Goal: Information Seeking & Learning: Learn about a topic

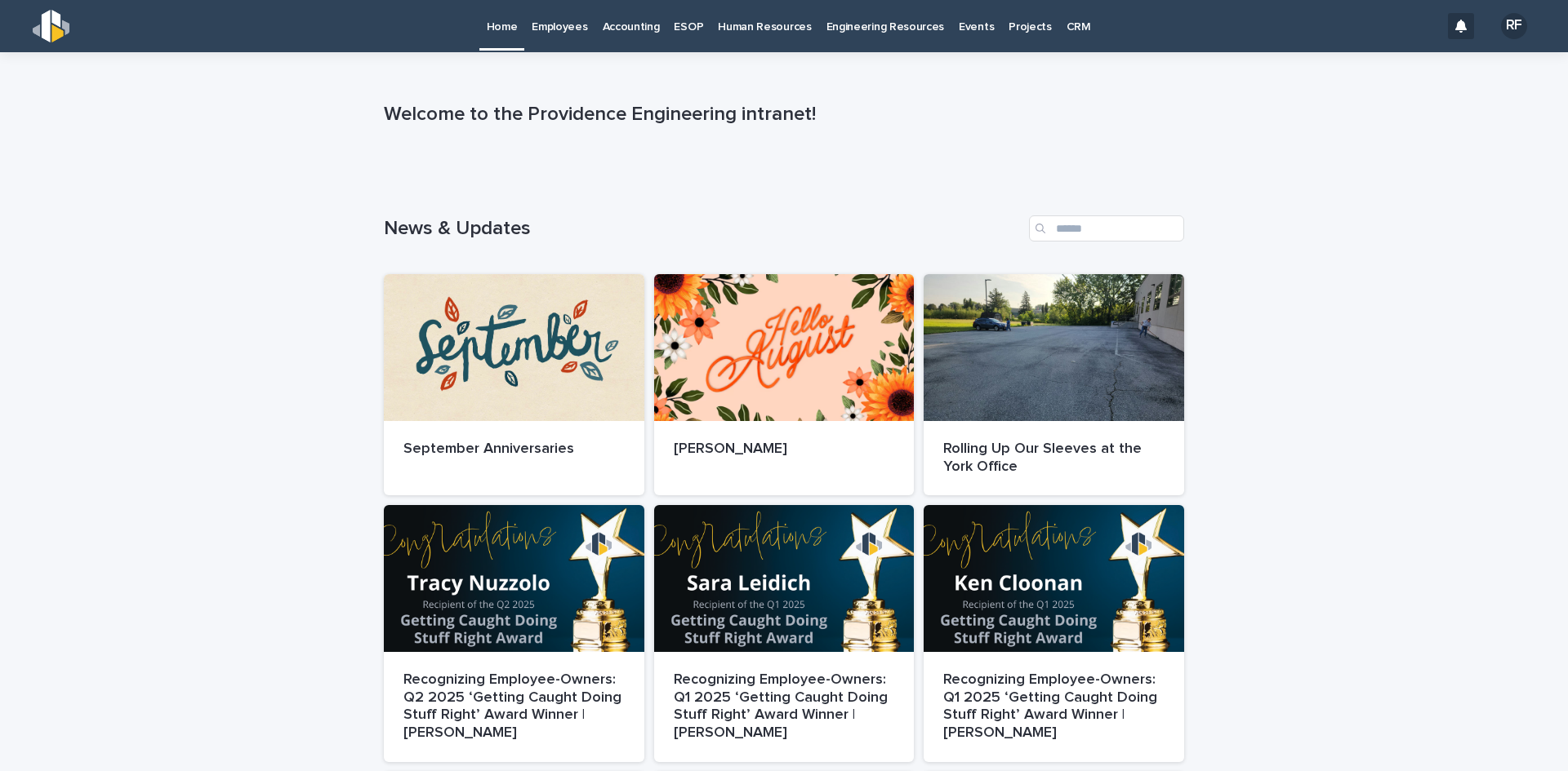
click at [851, 27] on p "Engineering Resources" at bounding box center [885, 17] width 119 height 34
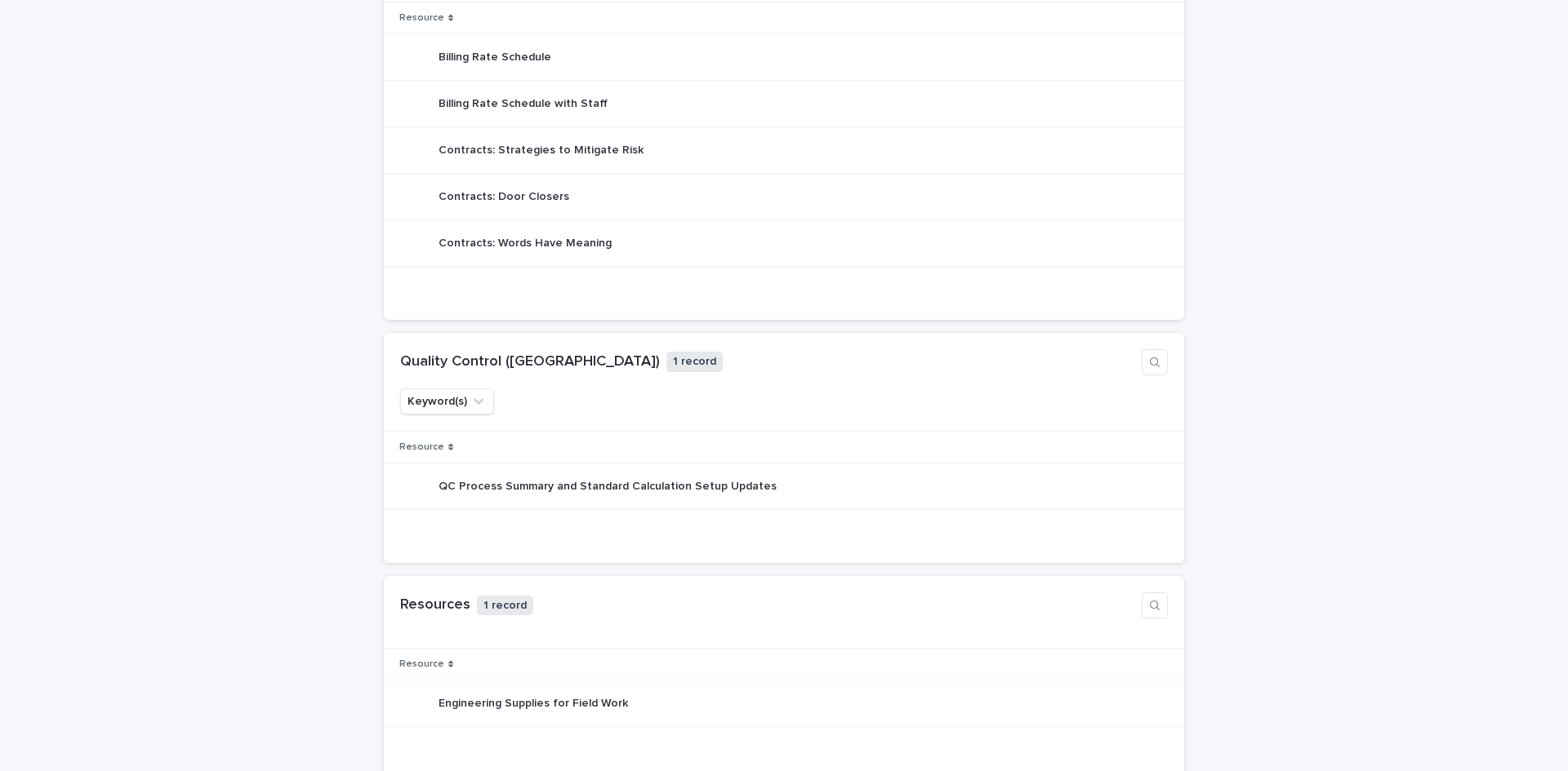
scroll to position [1061, 0]
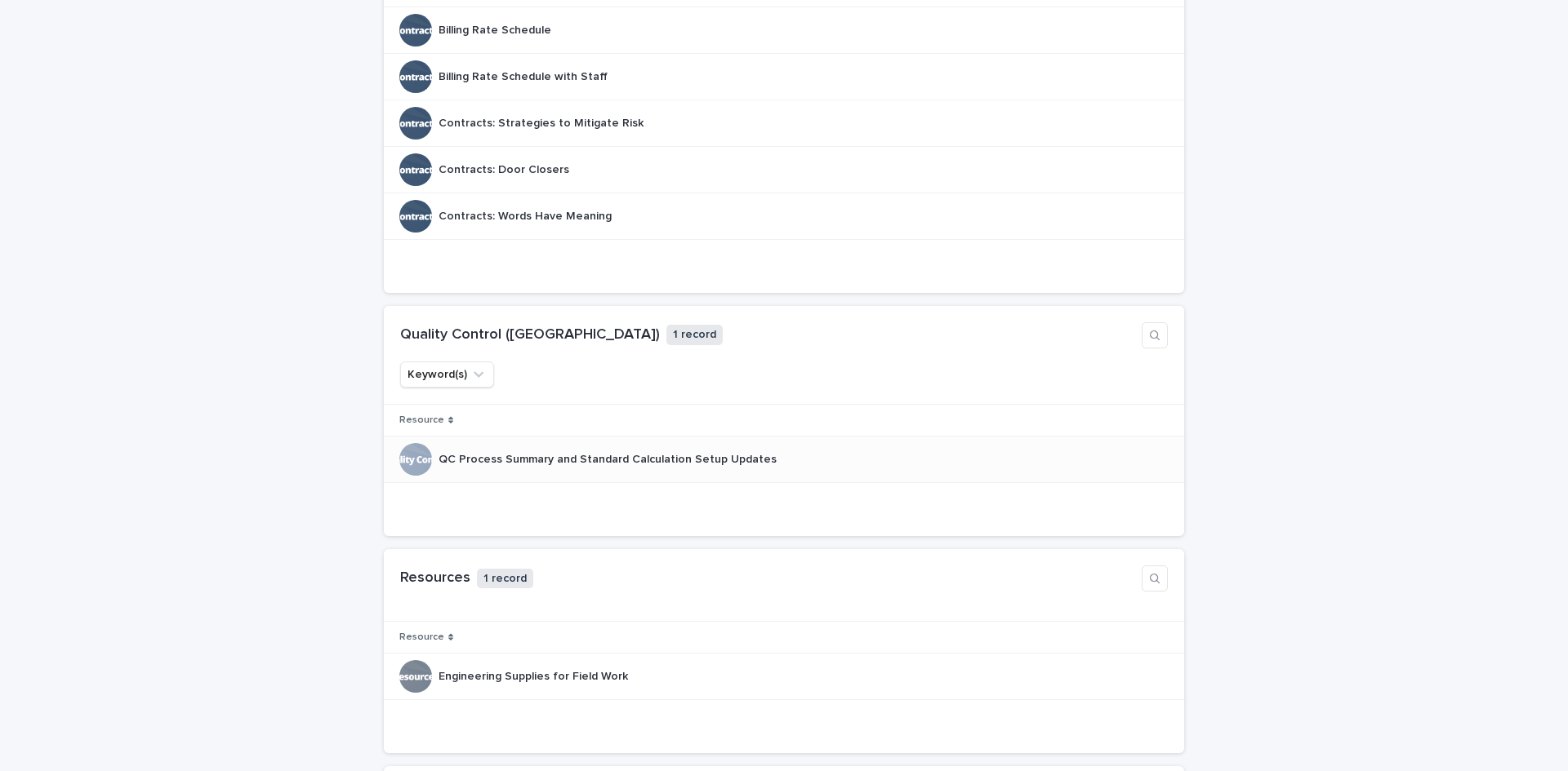
click at [668, 456] on p "QC Process Summary and Standard Calculation Setup Updates" at bounding box center [609, 459] width 341 height 18
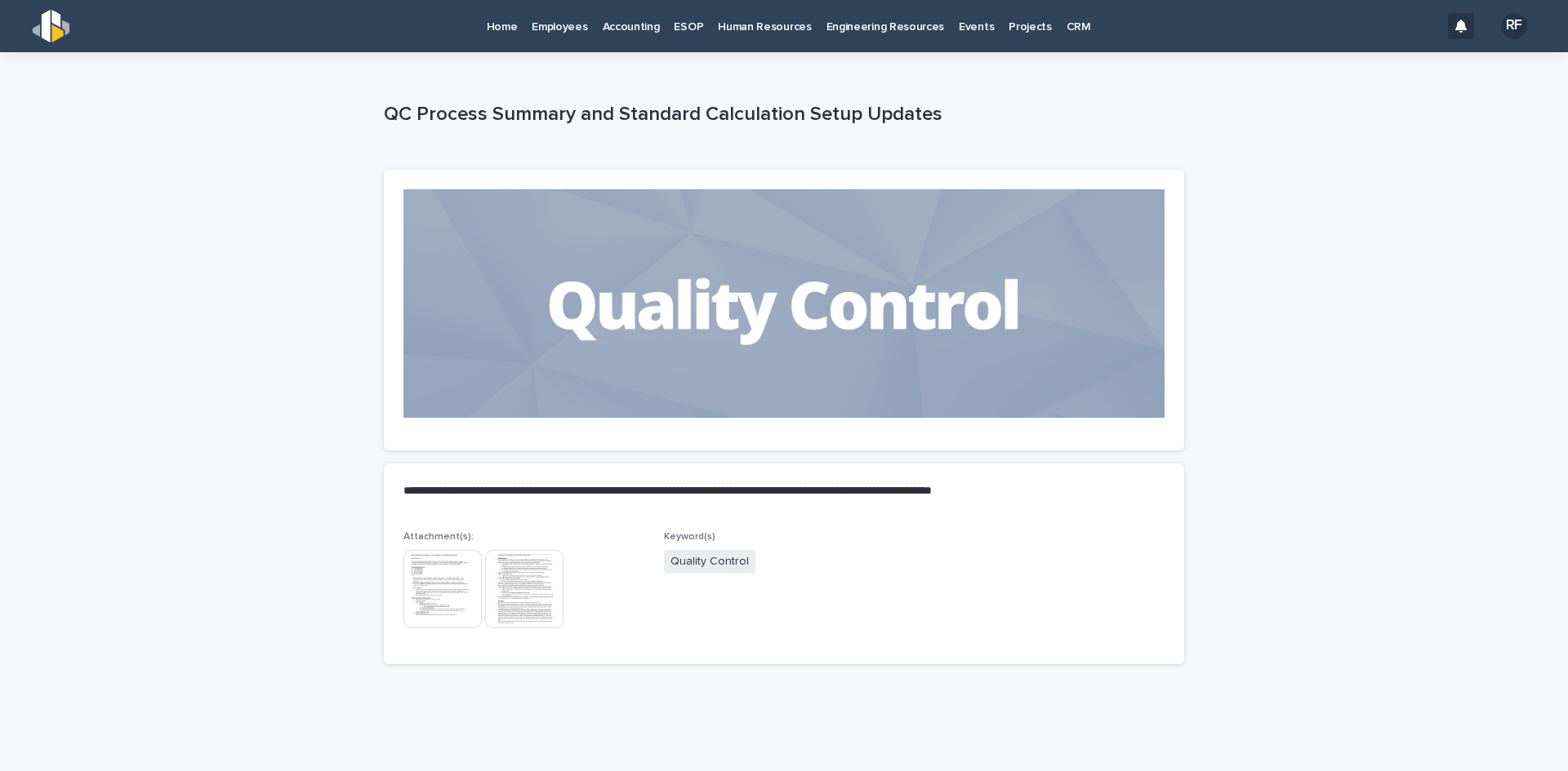
click at [431, 569] on img at bounding box center [442, 589] width 78 height 78
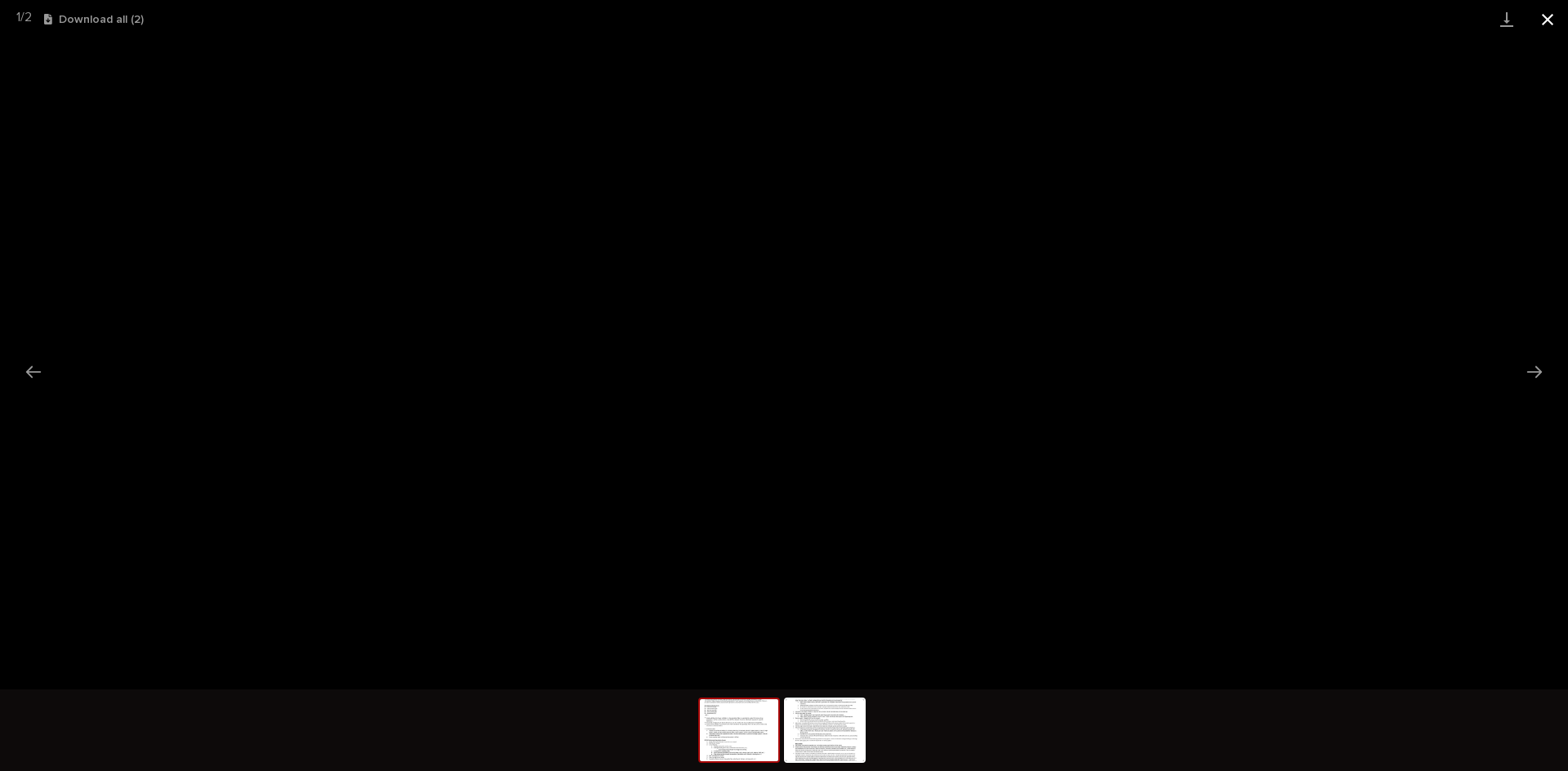
click at [1548, 22] on button "Close gallery" at bounding box center [1548, 18] width 41 height 38
